Goal: Information Seeking & Learning: Check status

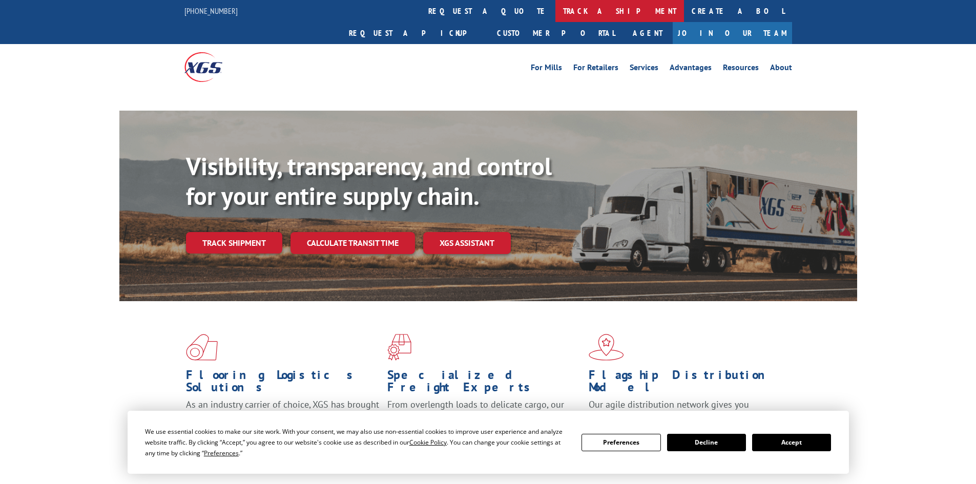
click at [555, 11] on link "track a shipment" at bounding box center [619, 11] width 129 height 22
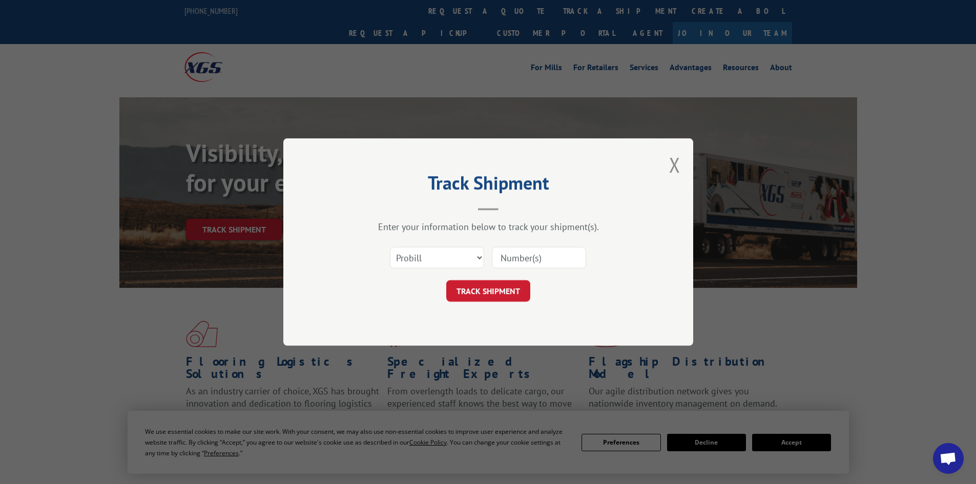
click at [431, 255] on select "Select category... Probill BOL PO" at bounding box center [437, 258] width 94 height 22
select select "bol"
click at [390, 247] on select "Select category... Probill BOL PO" at bounding box center [437, 258] width 94 height 22
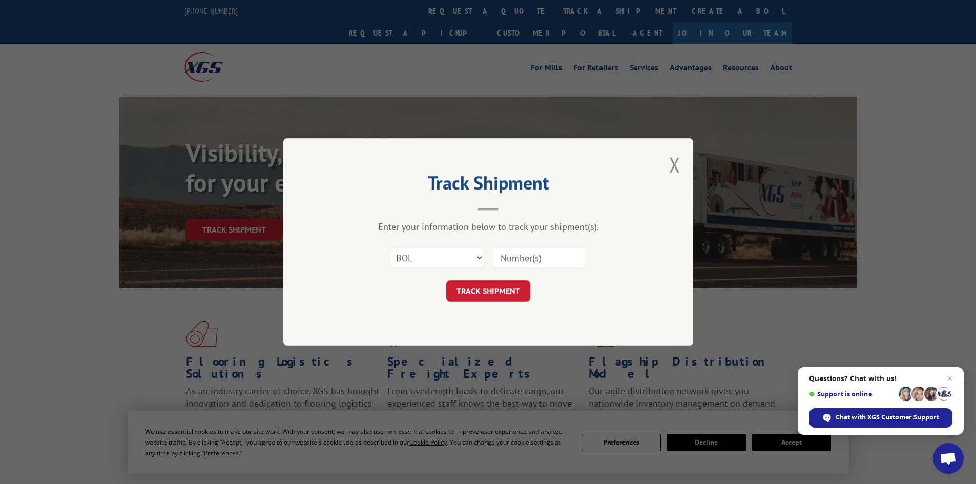
paste input "486942"
type input "486942"
click at [491, 288] on button "TRACK SHIPMENT" at bounding box center [488, 291] width 84 height 22
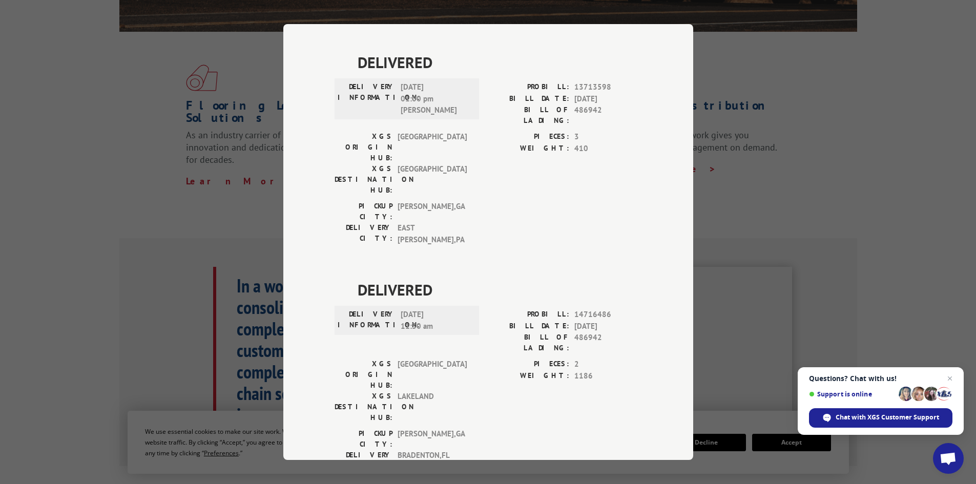
scroll to position [485, 0]
